Goal: Browse casually

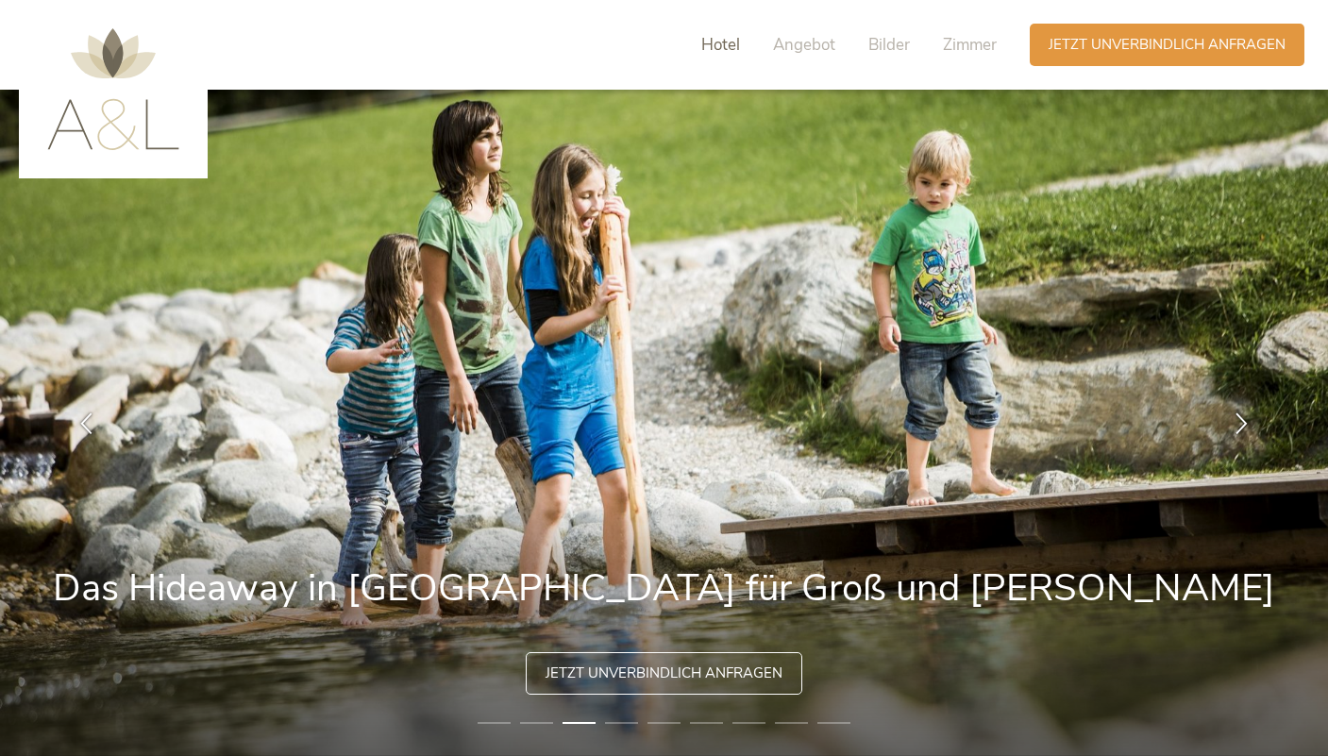
click at [720, 36] on span "Hotel" at bounding box center [720, 45] width 39 height 22
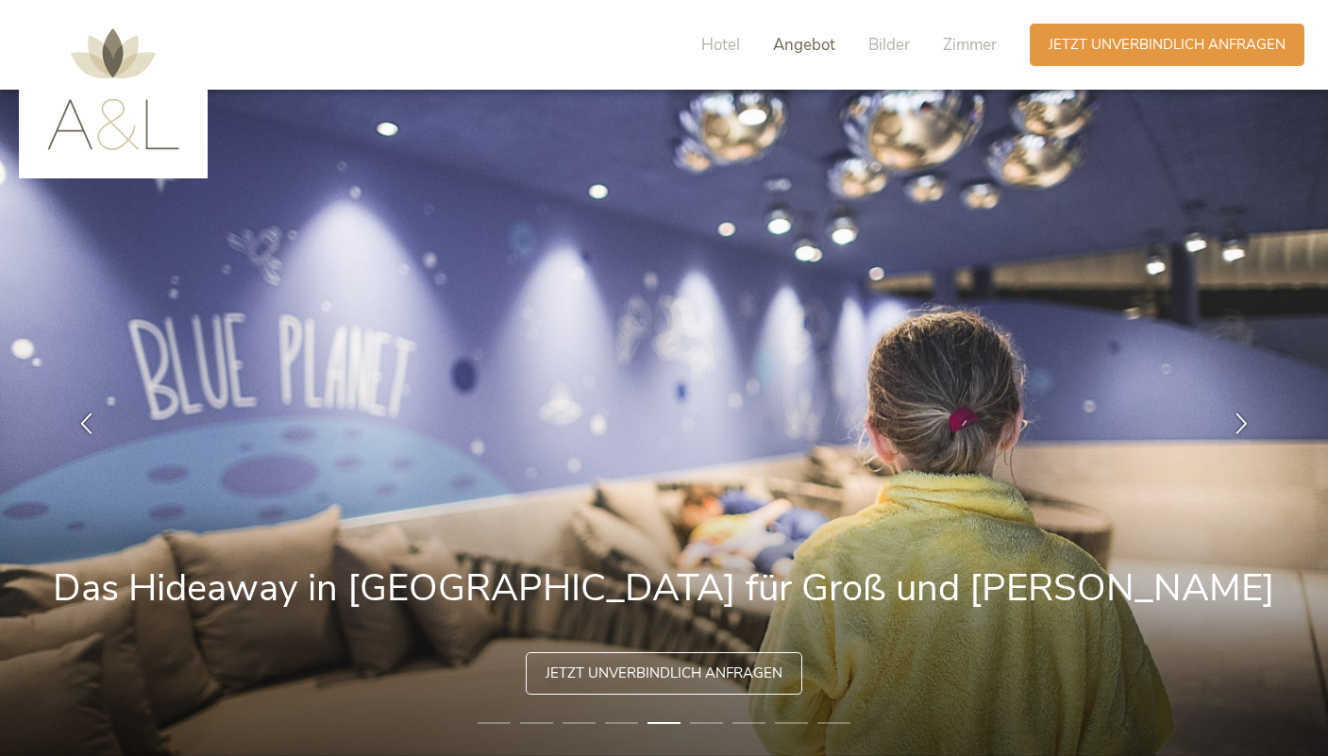
click at [777, 40] on span "Angebot" at bounding box center [804, 45] width 62 height 22
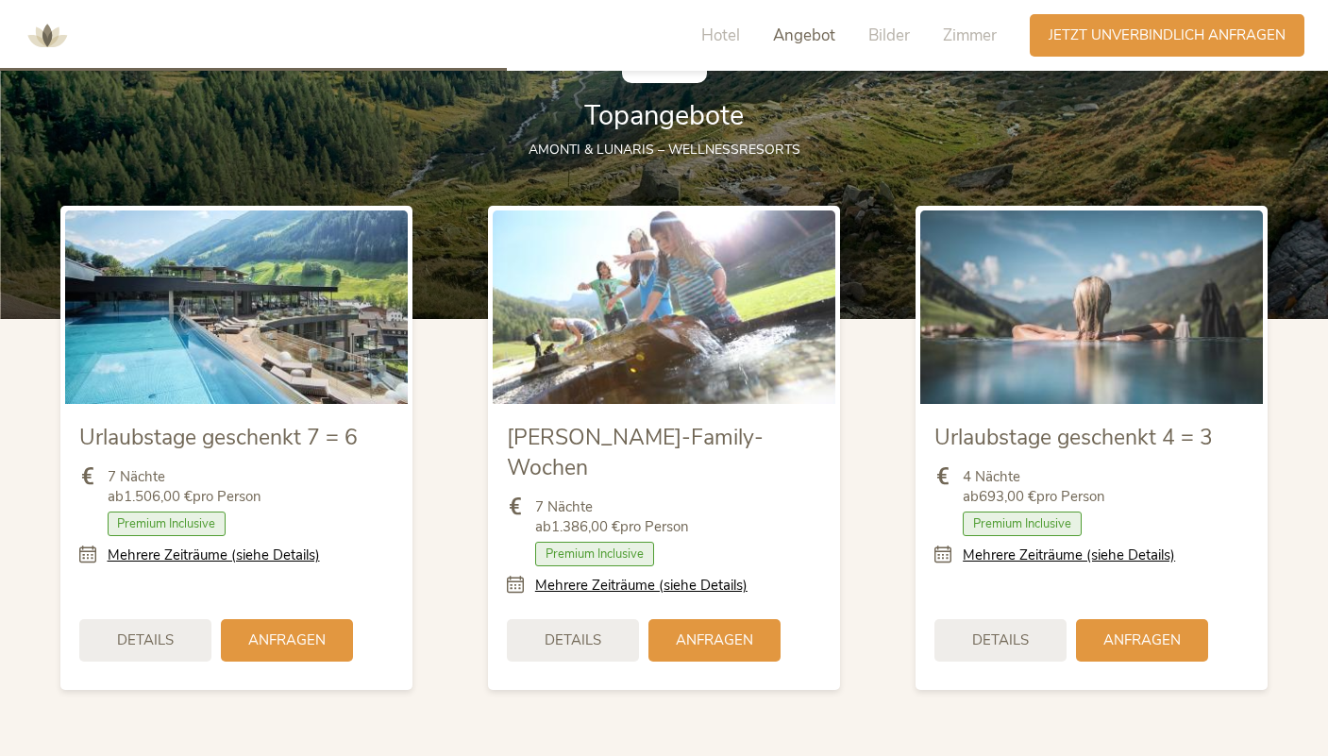
scroll to position [2100, 0]
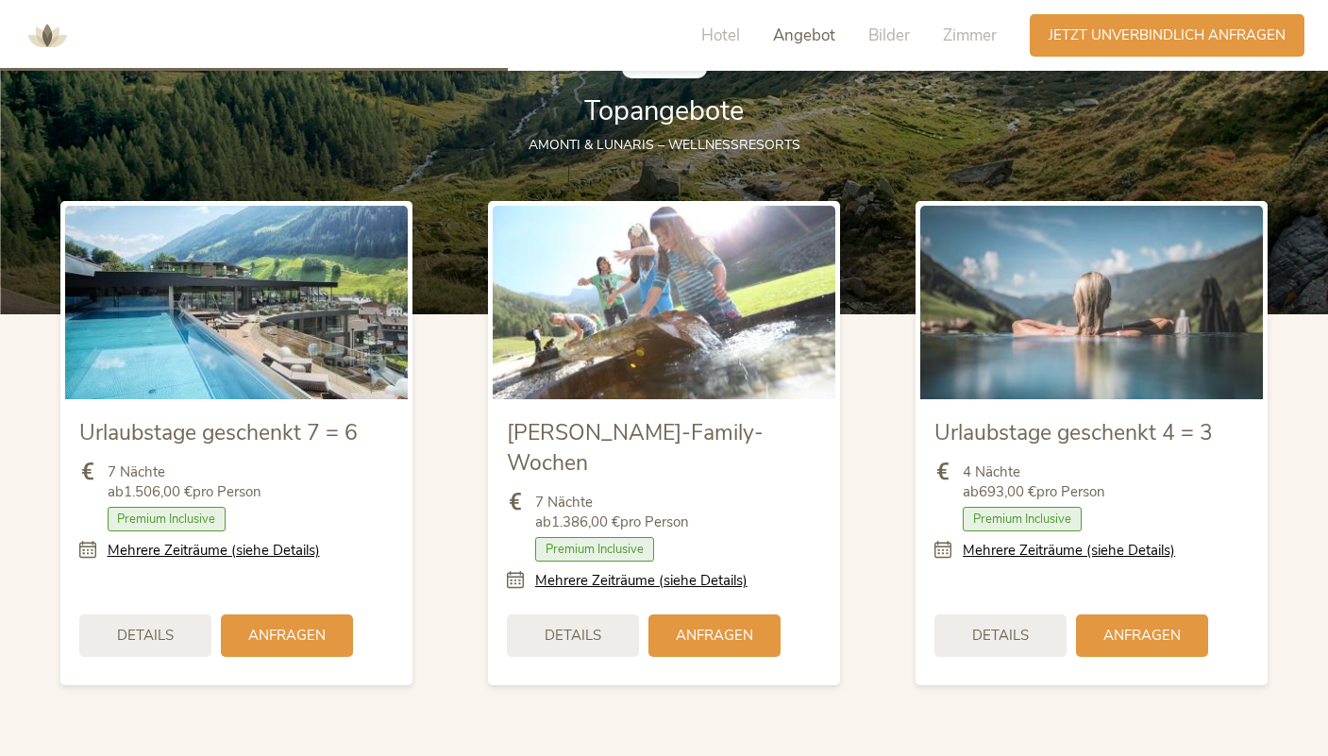
click at [50, 39] on img at bounding box center [47, 36] width 57 height 57
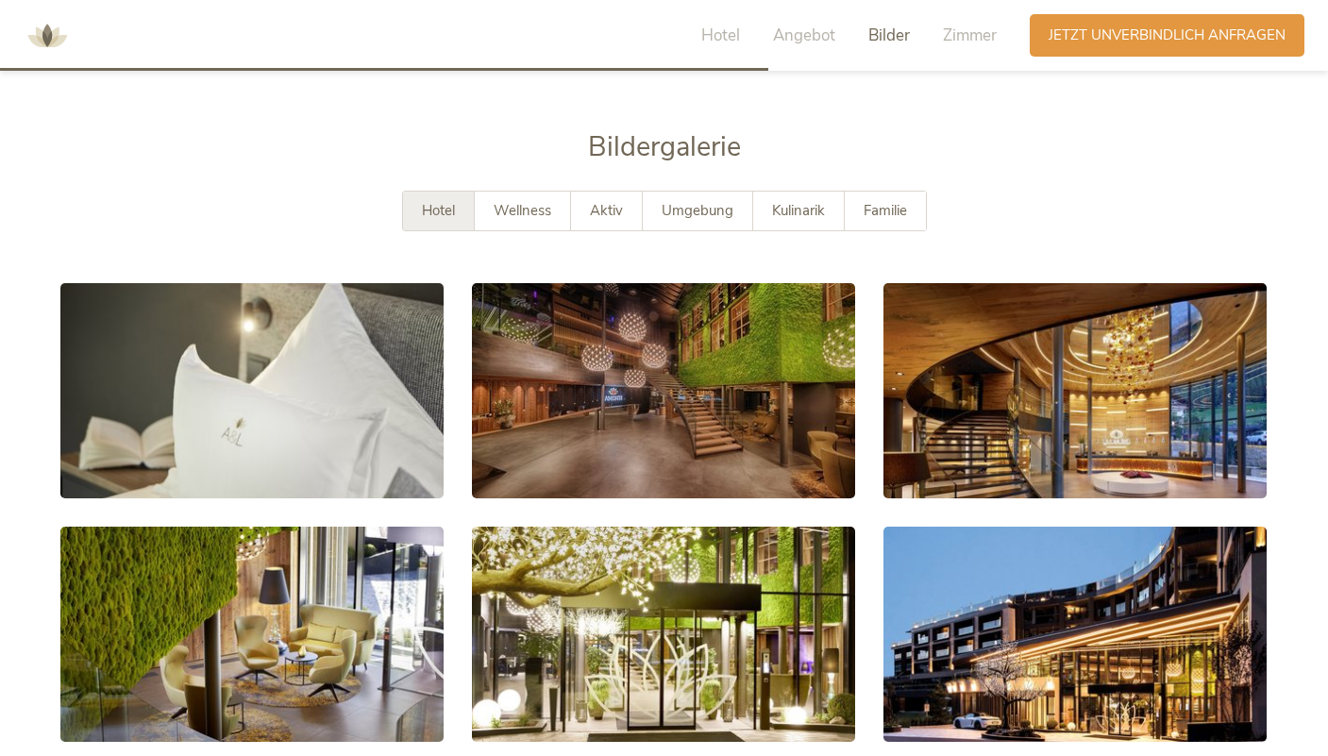
scroll to position [3101, 0]
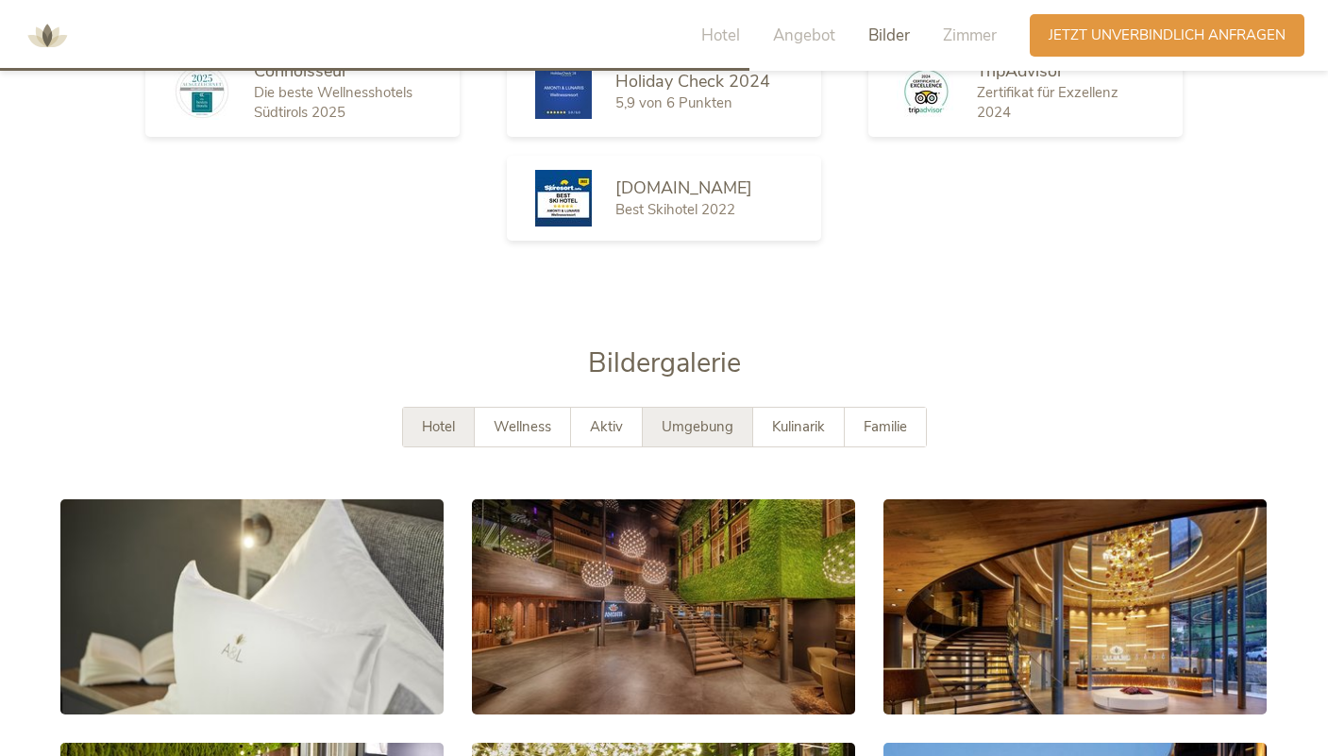
click at [680, 417] on span "Umgebung" at bounding box center [698, 426] width 72 height 19
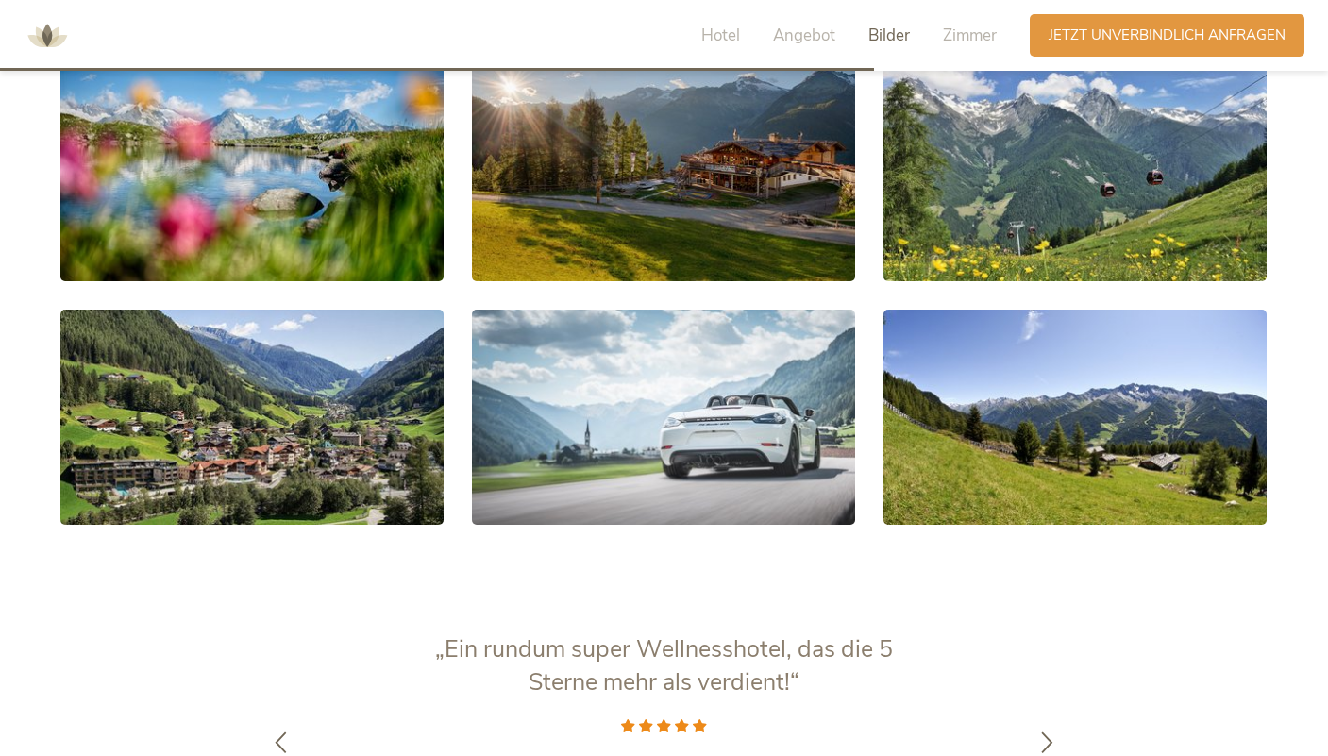
scroll to position [3472, 0]
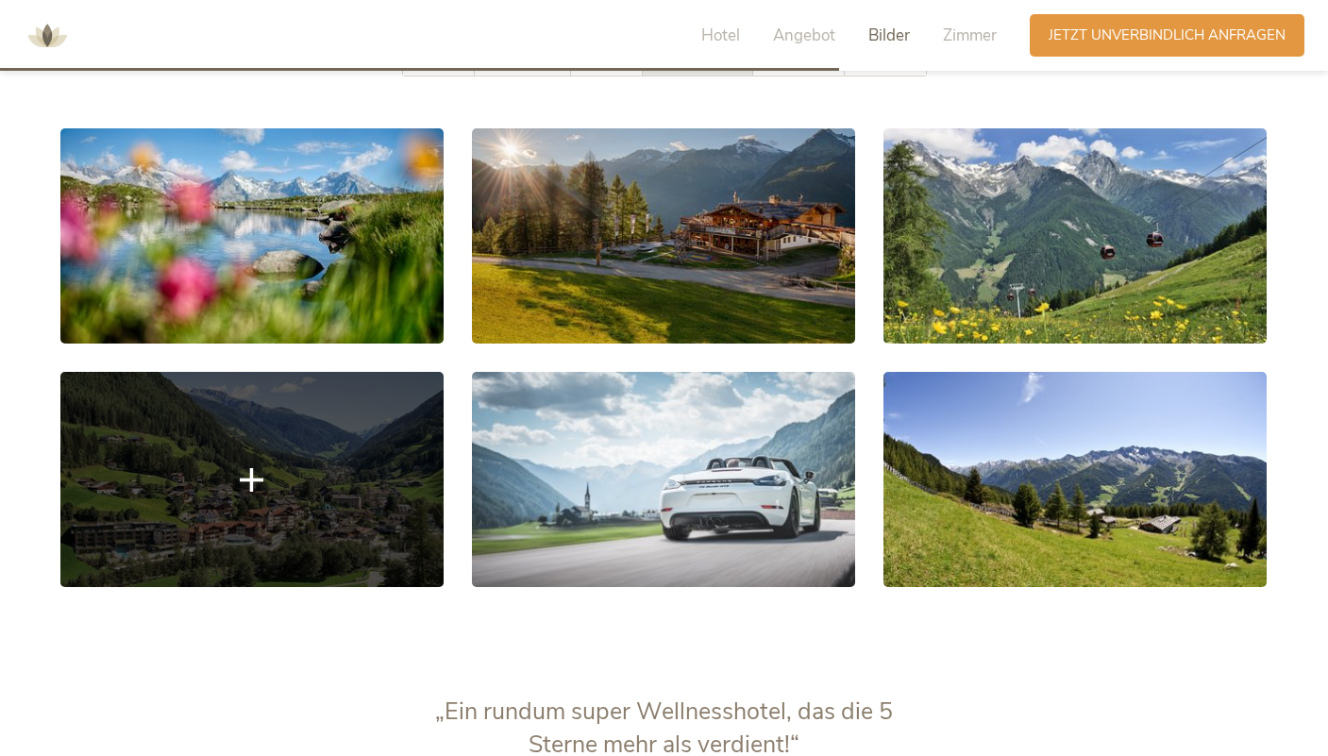
click at [333, 488] on link at bounding box center [251, 479] width 383 height 215
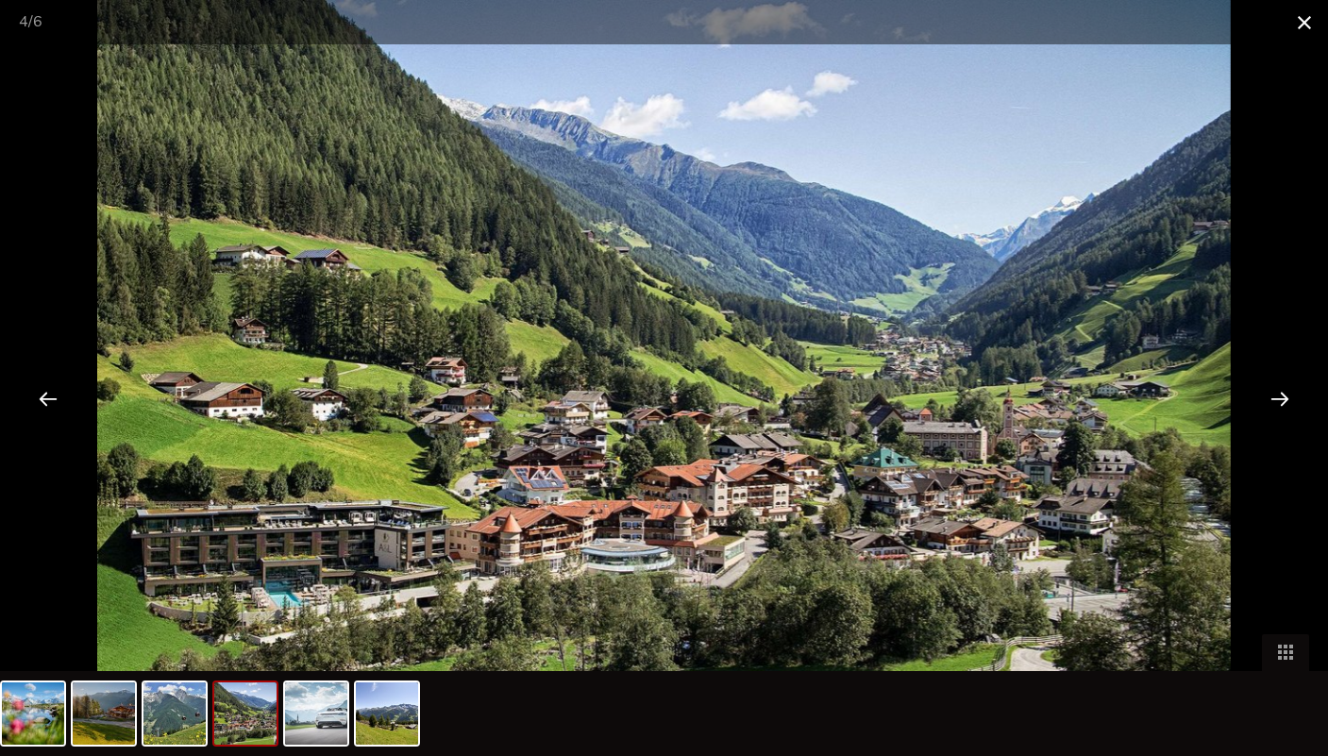
click at [1303, 21] on span at bounding box center [1304, 22] width 47 height 44
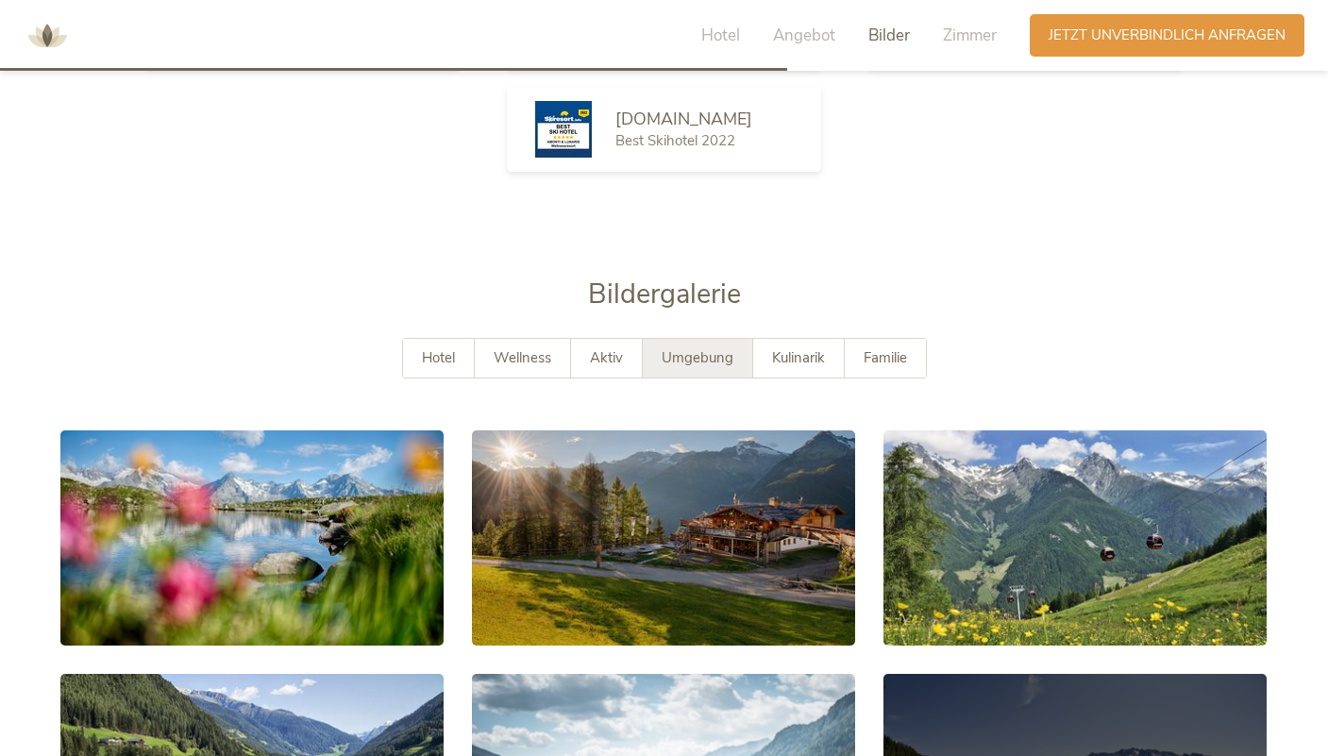
scroll to position [3153, 0]
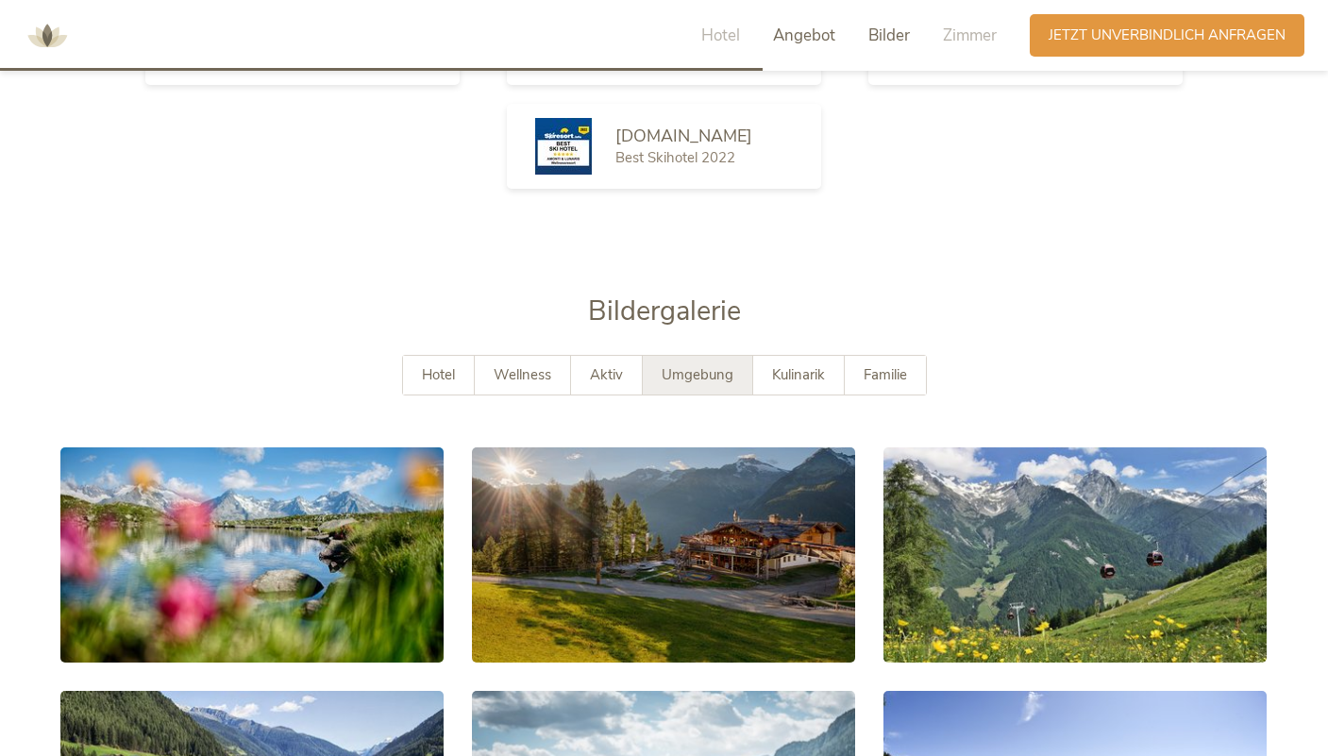
click at [805, 26] on span "Angebot" at bounding box center [804, 36] width 62 height 22
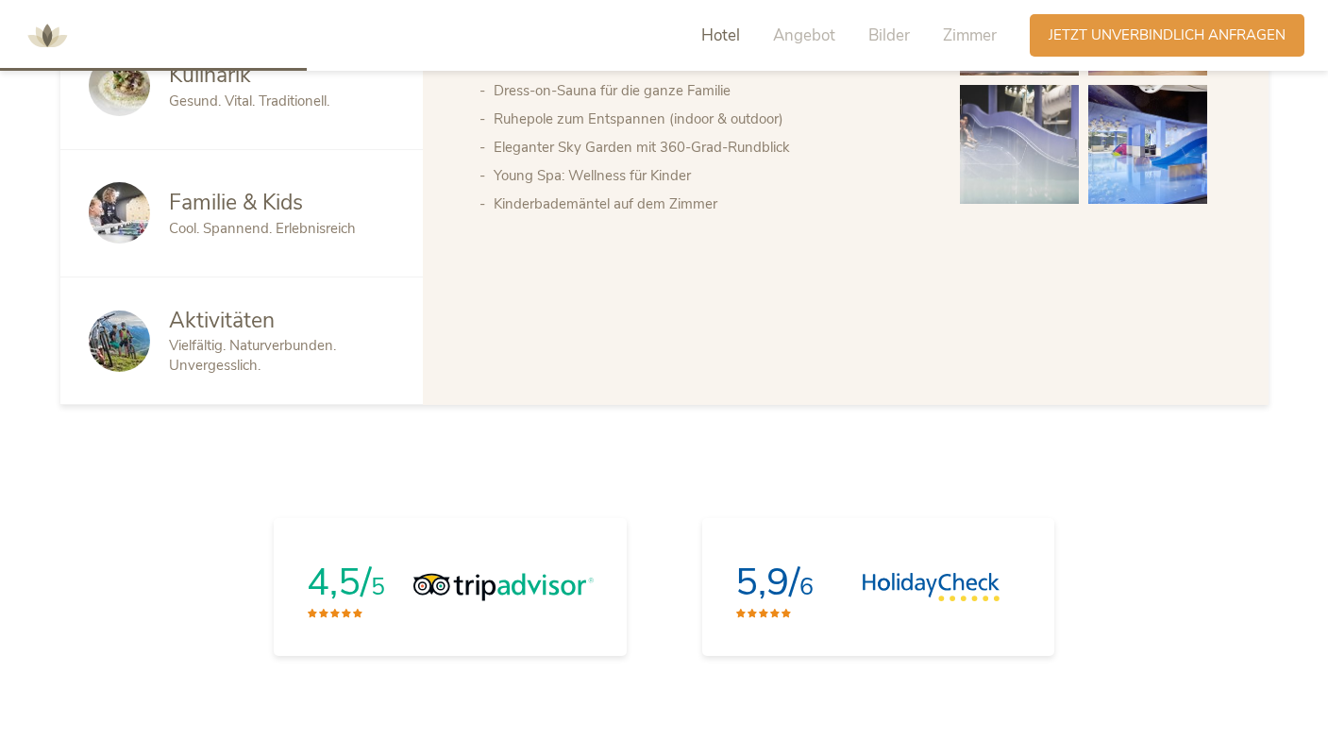
scroll to position [1249, 0]
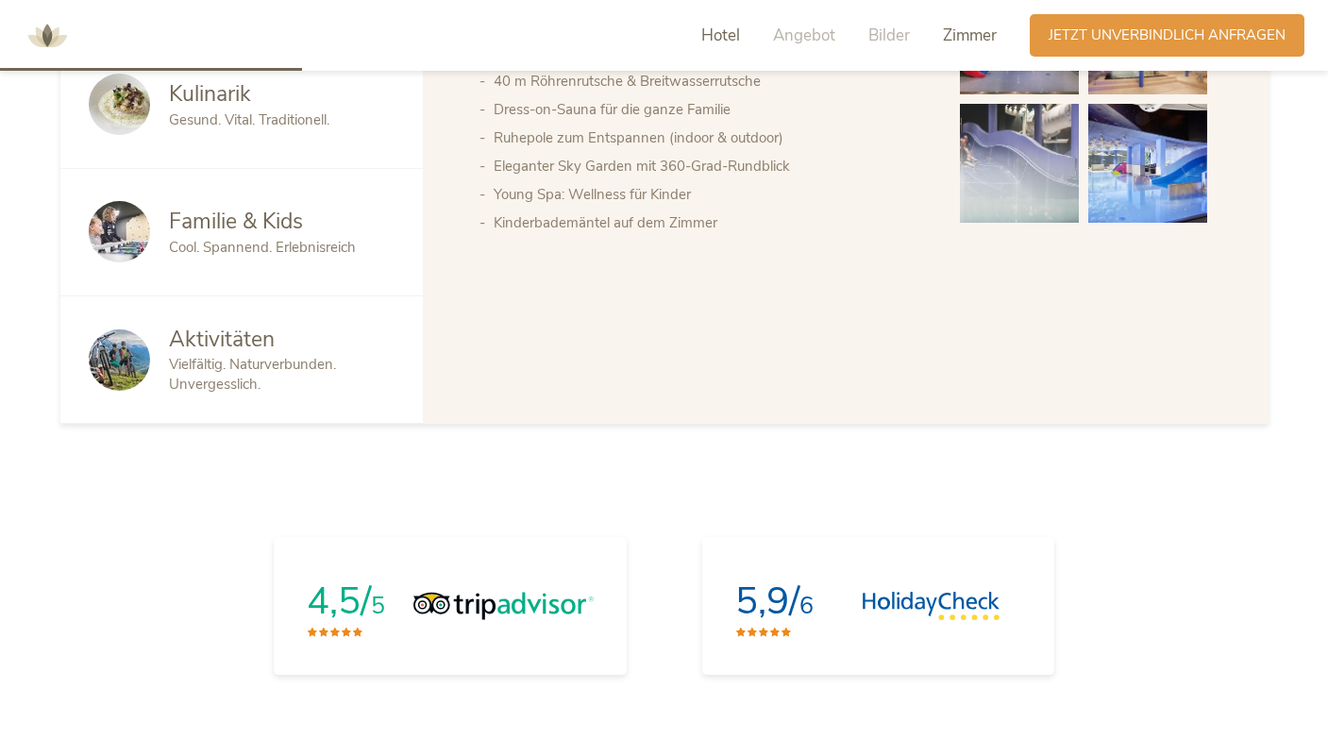
click at [969, 42] on span "Zimmer" at bounding box center [970, 36] width 54 height 22
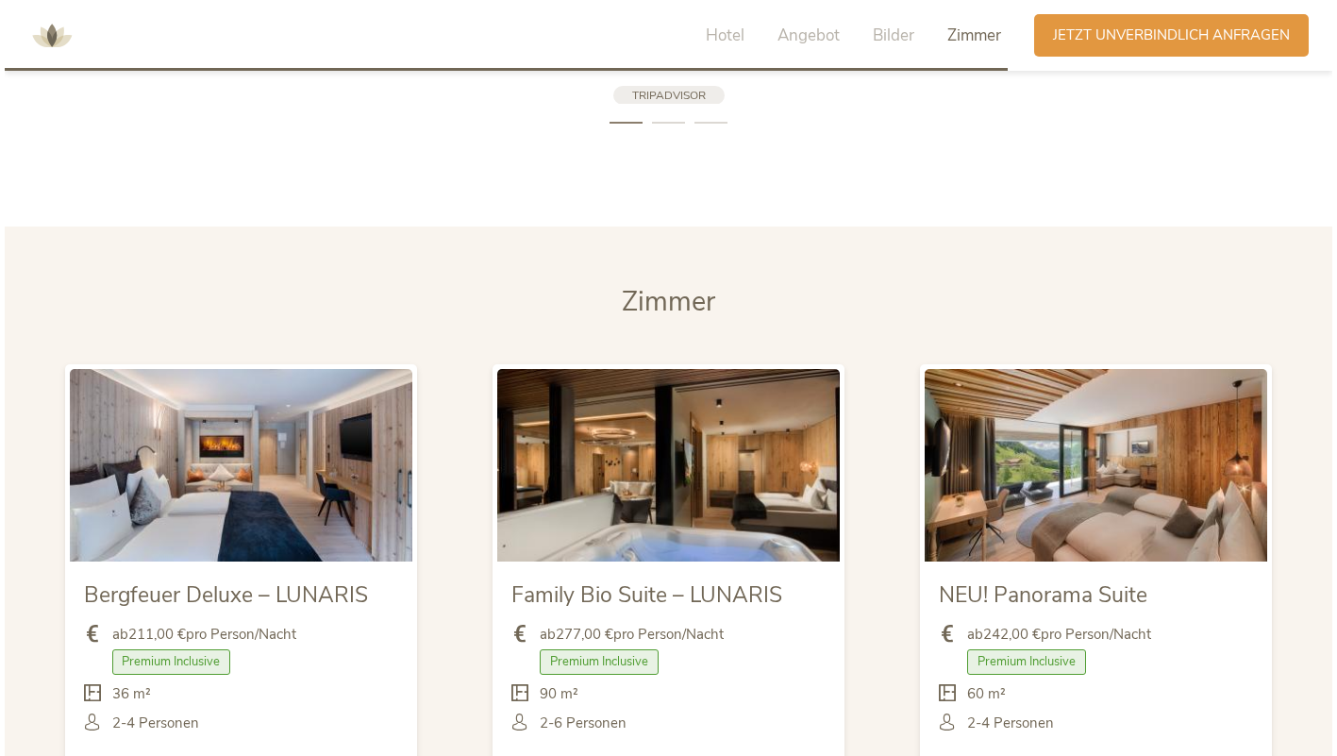
scroll to position [4348, 0]
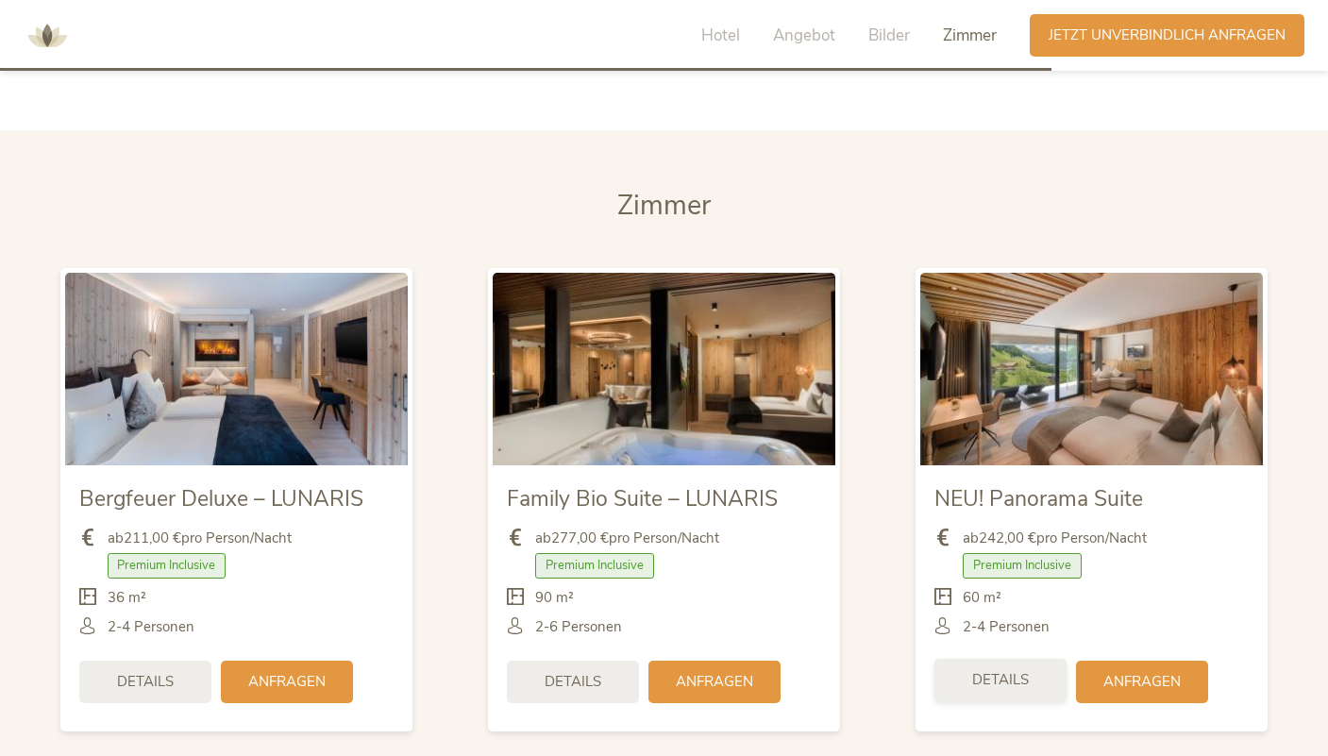
click at [1026, 659] on div "Details" at bounding box center [1000, 680] width 132 height 42
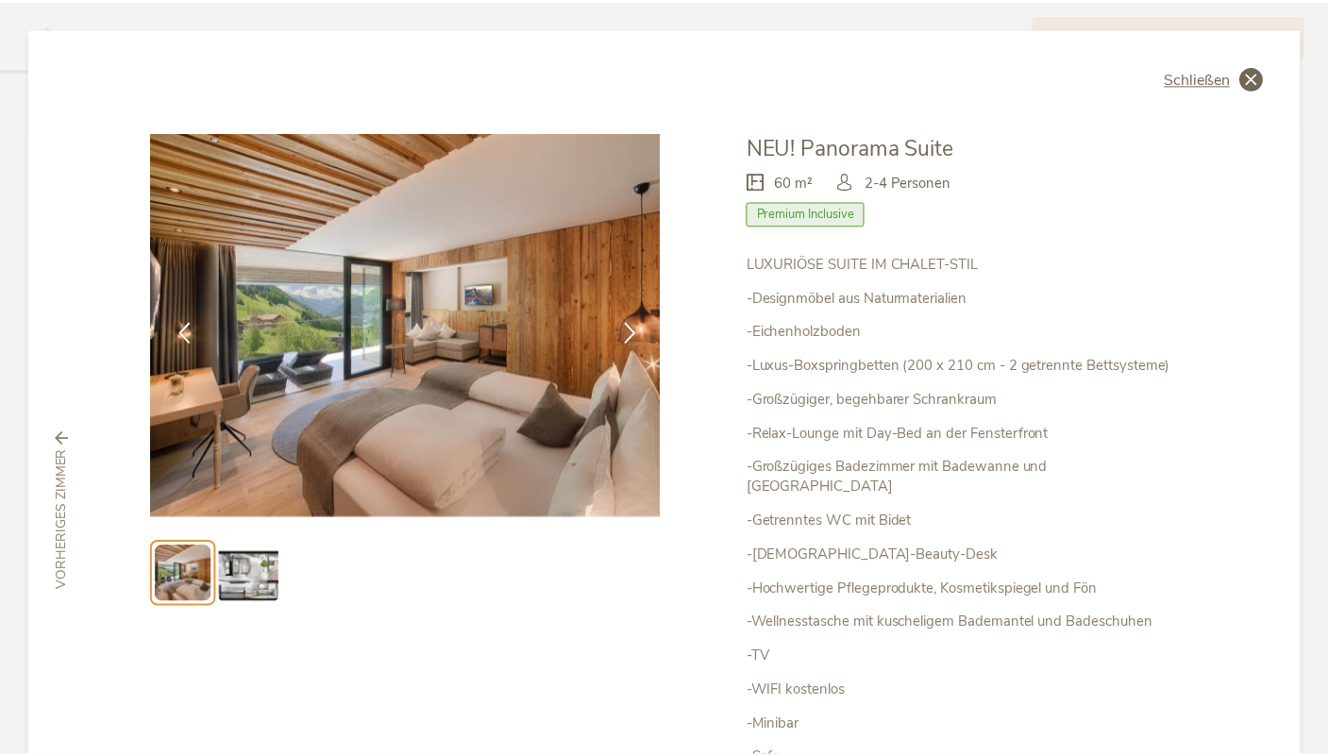
scroll to position [0, 0]
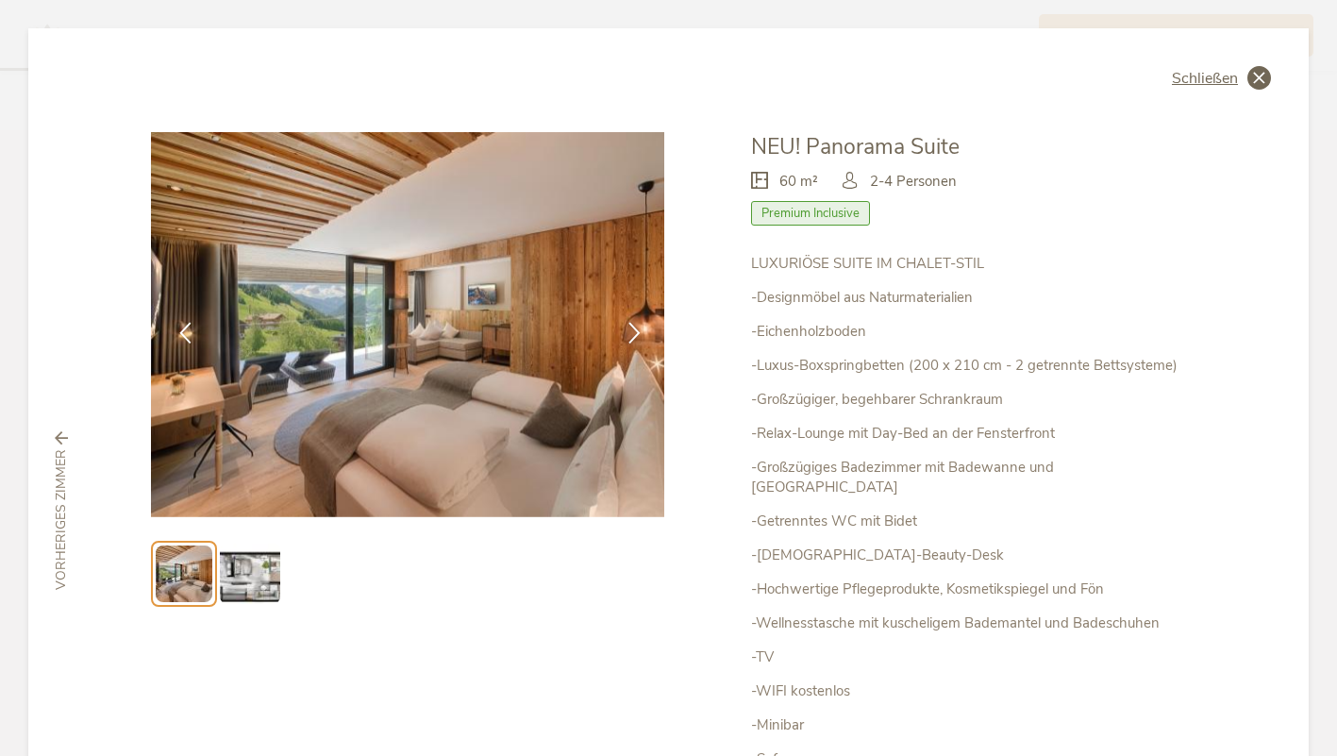
click at [1204, 76] on span "Schließen" at bounding box center [1205, 78] width 66 height 15
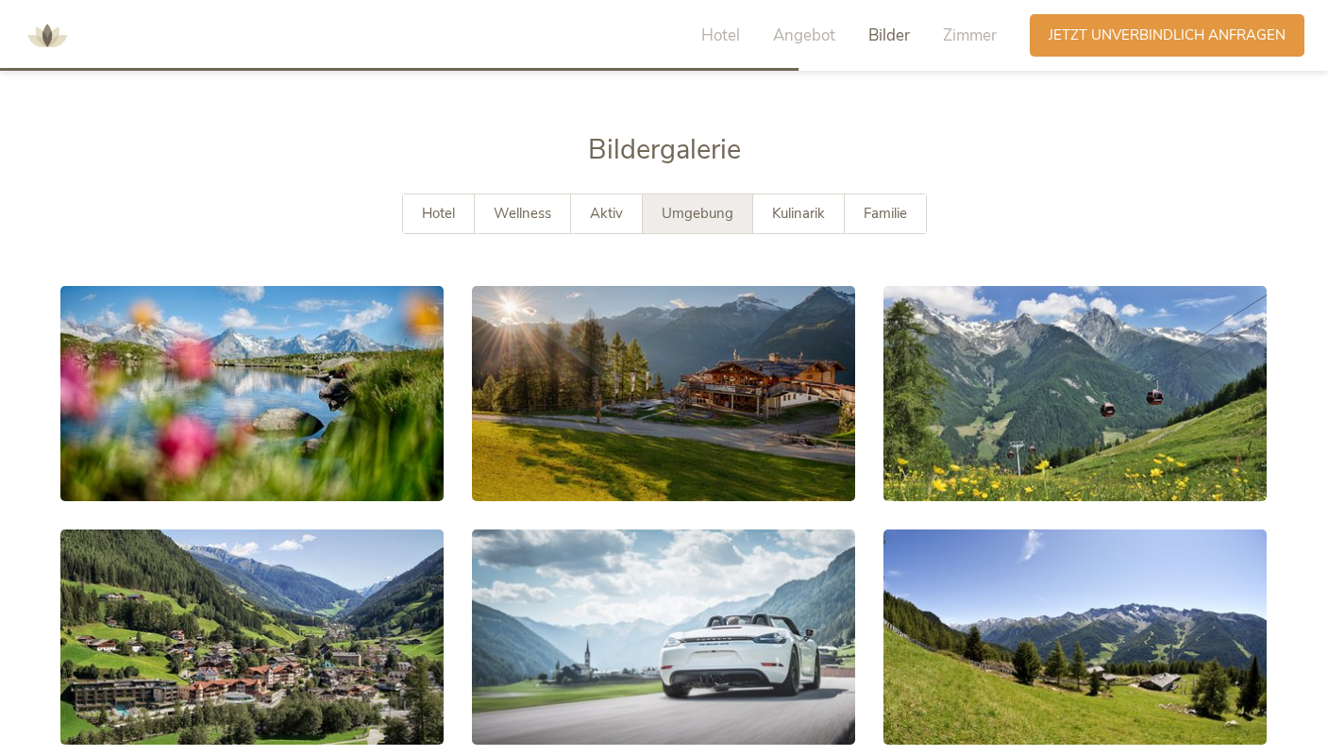
scroll to position [3304, 0]
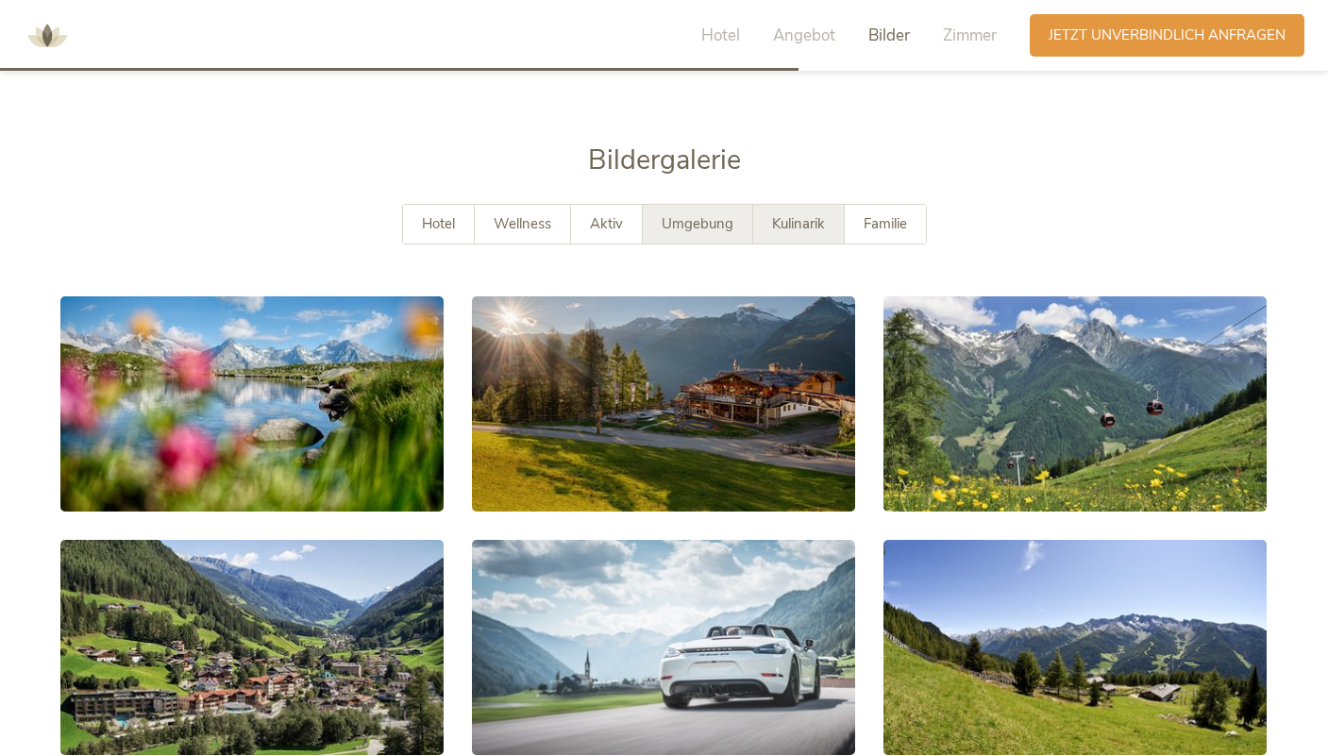
click at [797, 214] on span "Kulinarik" at bounding box center [798, 223] width 53 height 19
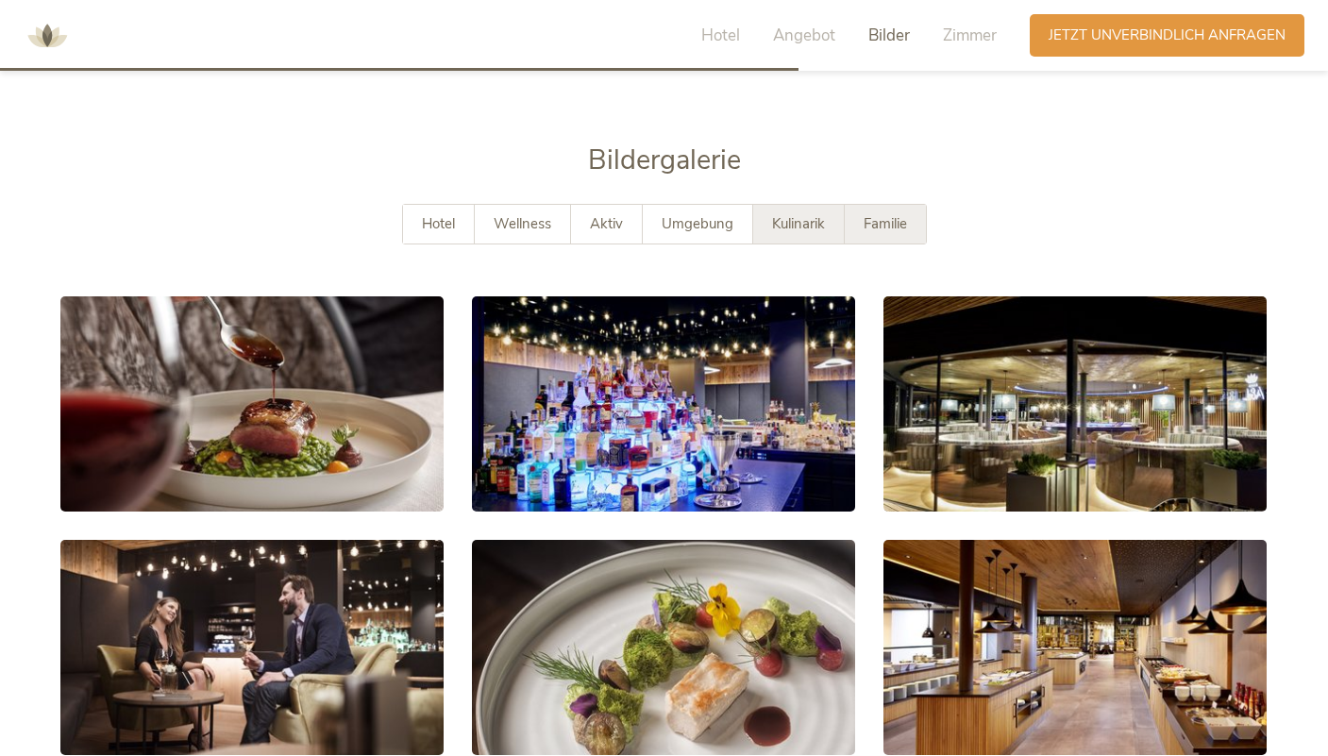
click at [870, 214] on span "Familie" at bounding box center [885, 223] width 43 height 19
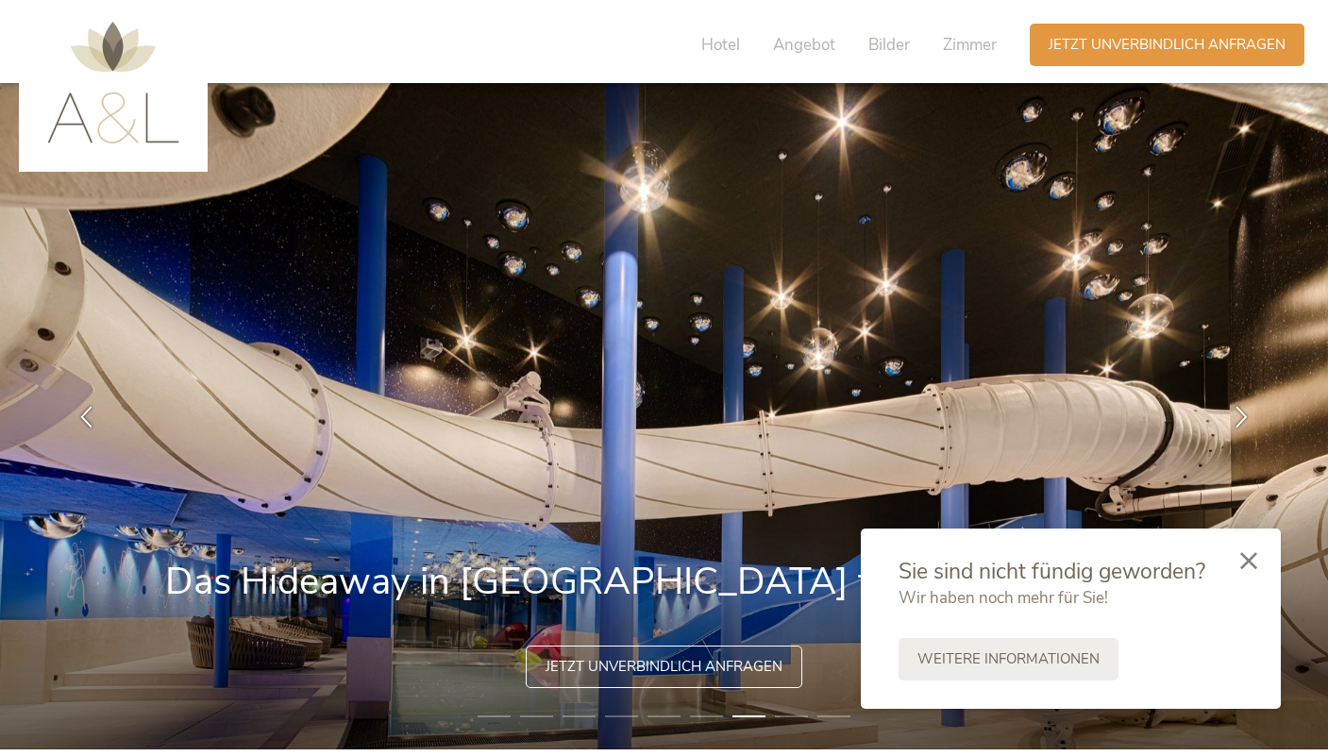
scroll to position [8, 0]
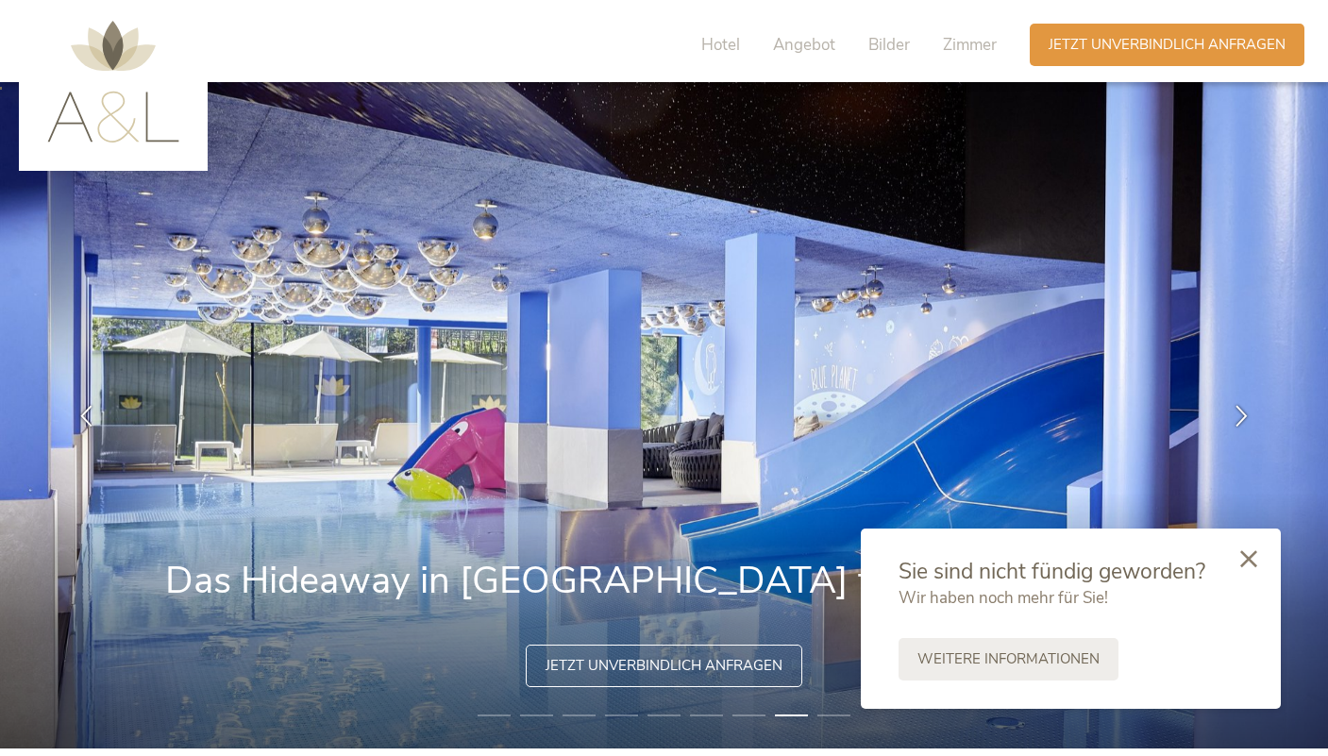
click at [1242, 557] on icon at bounding box center [1248, 558] width 17 height 17
